Goal: Transaction & Acquisition: Purchase product/service

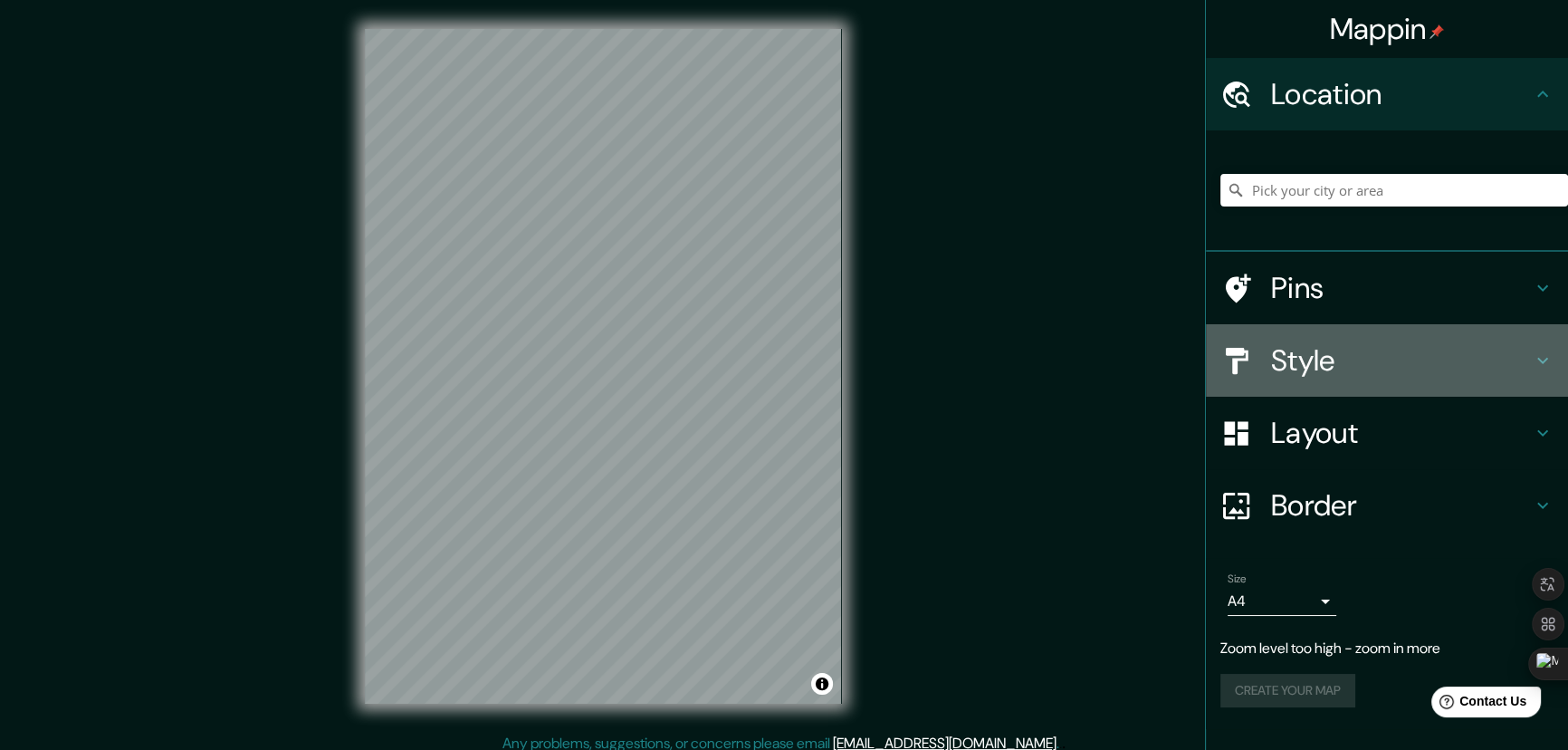
click at [1300, 361] on h4 "Style" at bounding box center [1400, 360] width 260 height 36
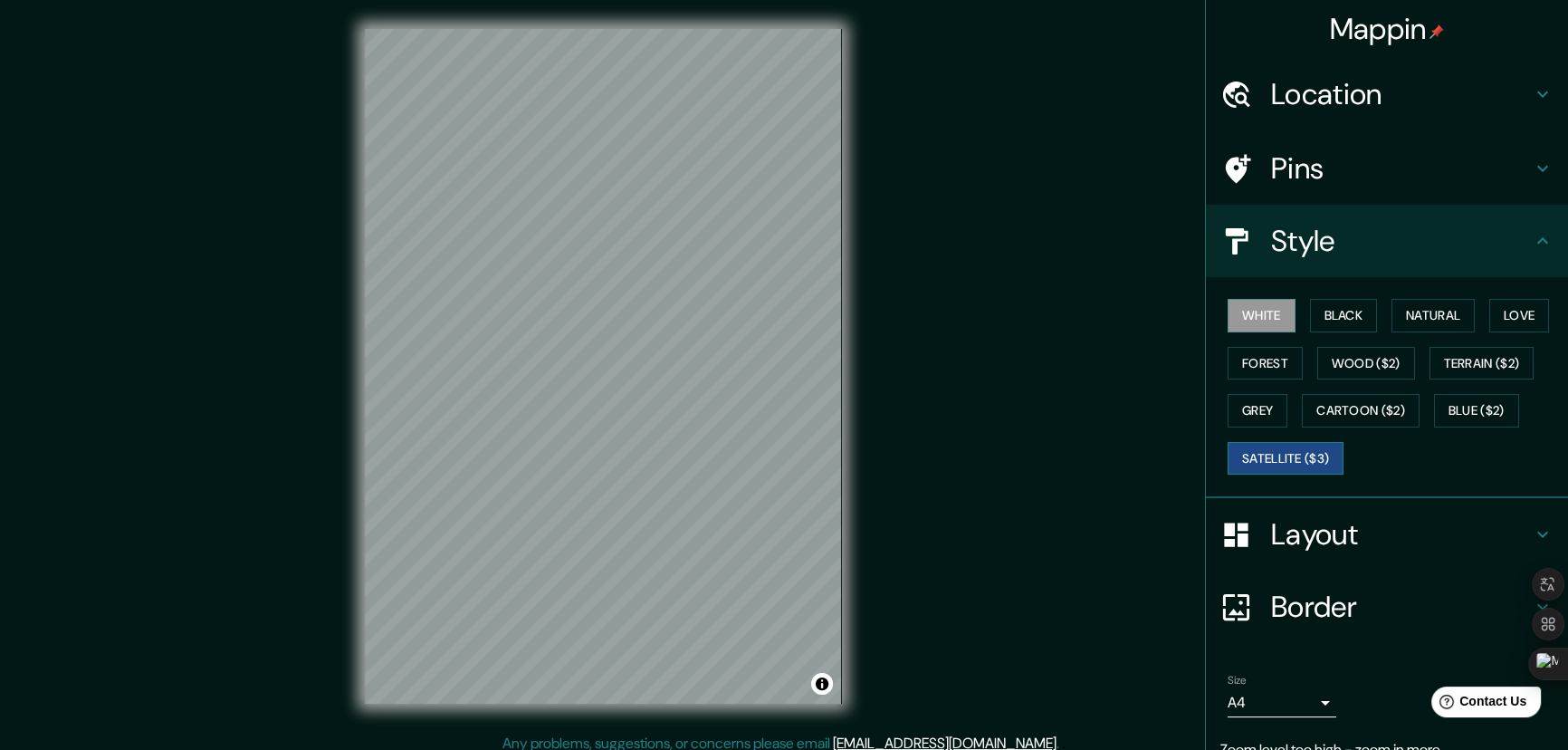
click at [1306, 448] on button "Satellite ($3)" at bounding box center [1284, 459] width 116 height 33
click at [917, 411] on div "Mappin Location Pins Style White Black Natural Love Forest Wood ($2) Terrain ($…" at bounding box center [784, 380] width 1568 height 761
click at [1249, 319] on button "White" at bounding box center [1260, 315] width 68 height 33
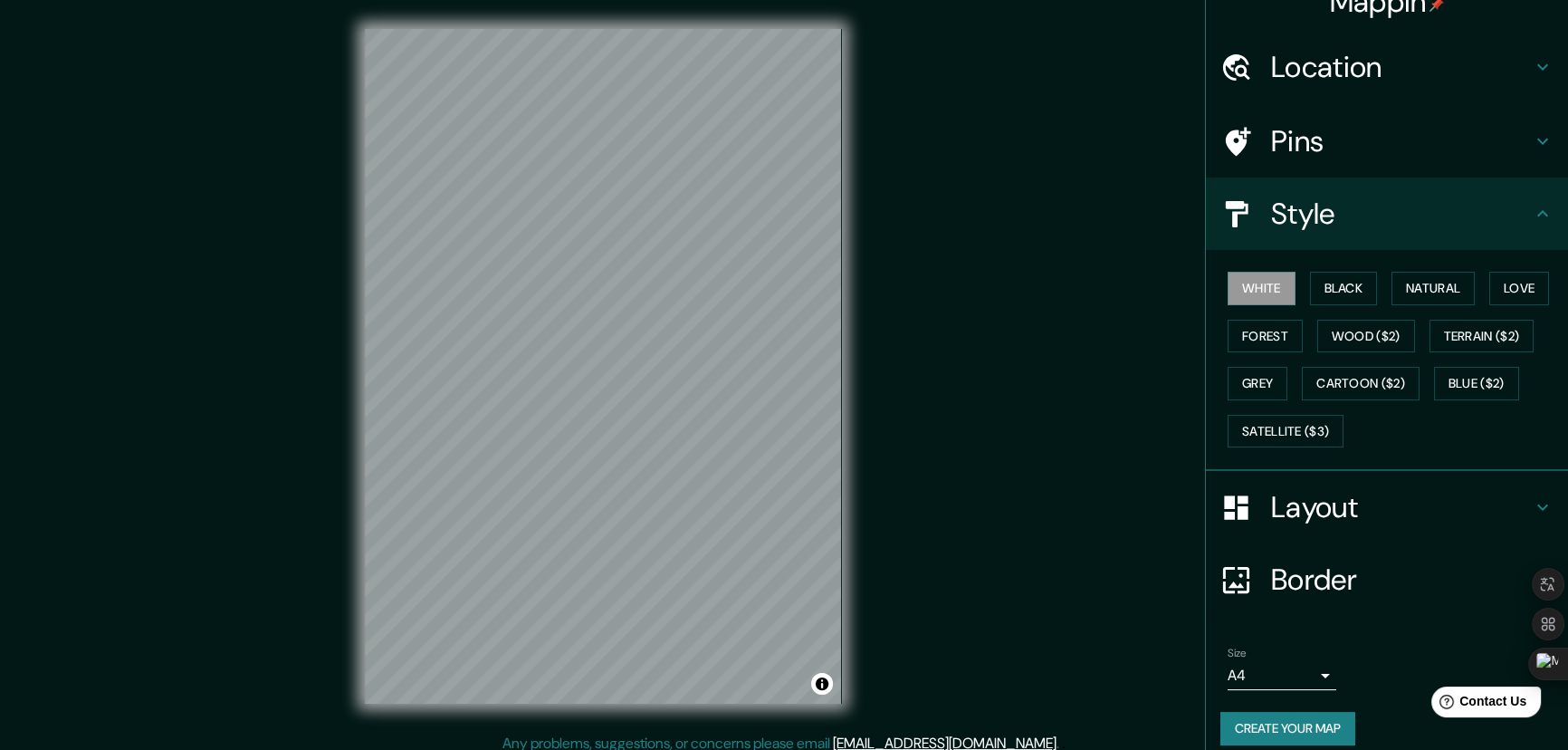
scroll to position [42, 0]
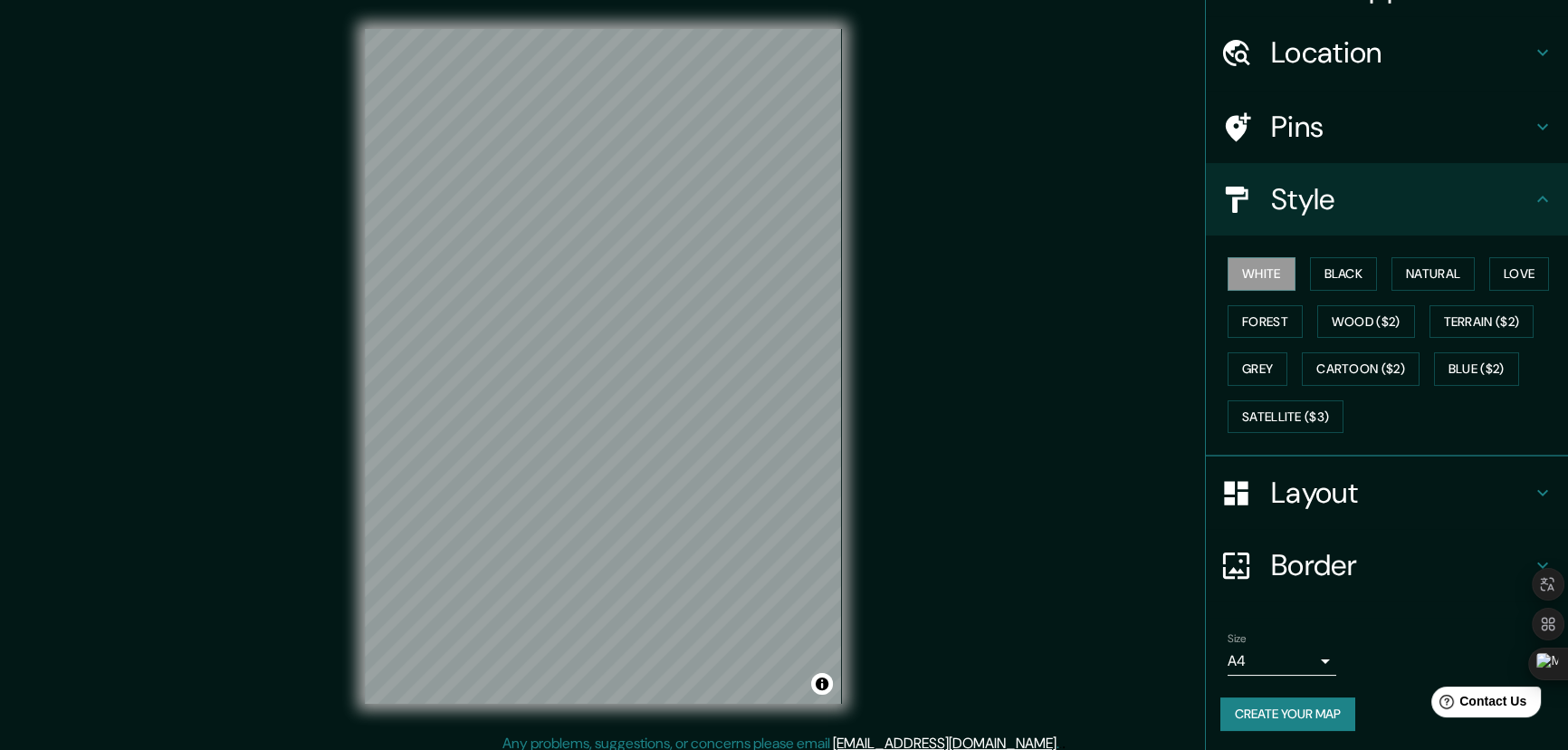
click at [1271, 709] on button "Create your map" at bounding box center [1288, 714] width 135 height 33
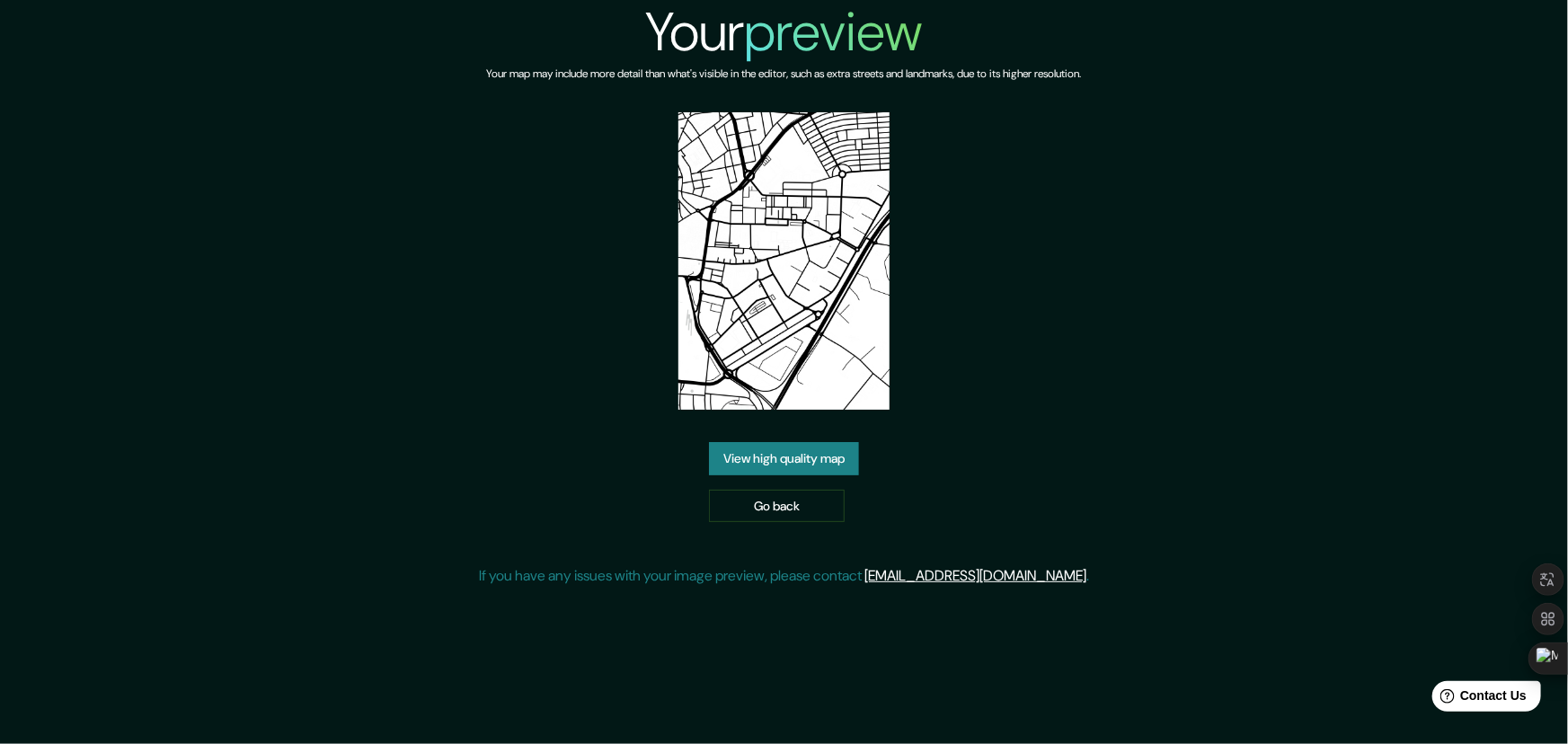
drag, startPoint x: 746, startPoint y: 458, endPoint x: 765, endPoint y: 472, distance: 23.6
click at [746, 458] on link "View high quality map" at bounding box center [784, 459] width 150 height 33
